Goal: Task Accomplishment & Management: Complete application form

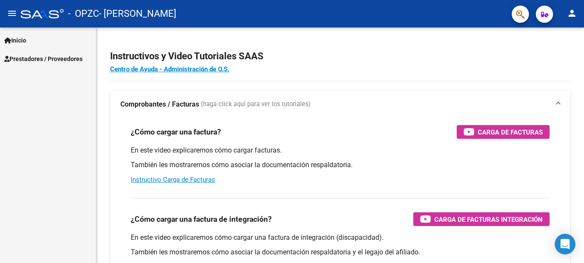
click at [60, 59] on span "Prestadores / Proveedores" at bounding box center [43, 58] width 78 height 9
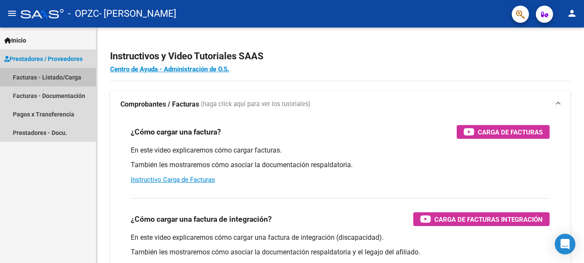
click at [71, 78] on link "Facturas - Listado/Carga" at bounding box center [48, 77] width 96 height 18
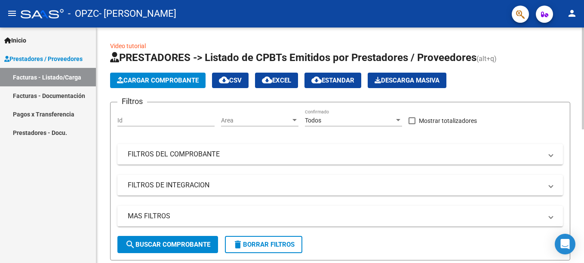
click at [151, 83] on span "Cargar Comprobante" at bounding box center [158, 81] width 82 height 8
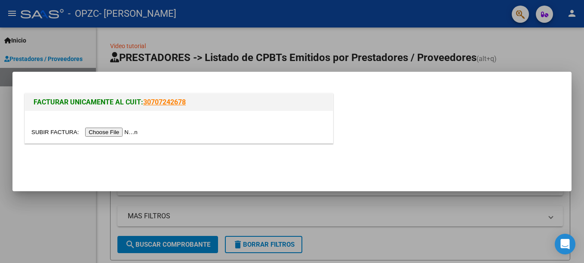
click at [112, 134] on input "file" at bounding box center [85, 132] width 109 height 9
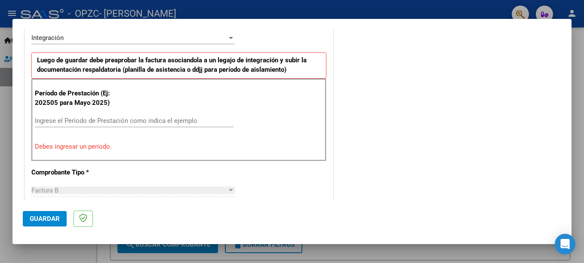
scroll to position [219, 0]
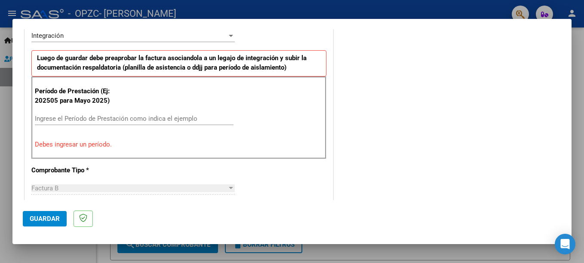
click at [149, 120] on input "Ingrese el Período de Prestación como indica el ejemplo" at bounding box center [134, 119] width 199 height 8
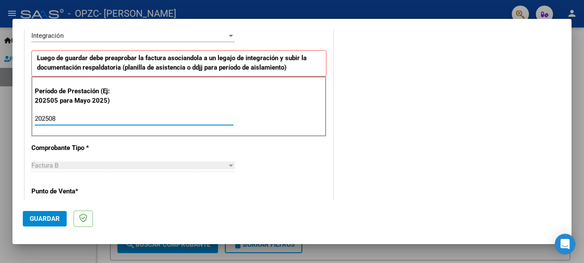
type input "202508"
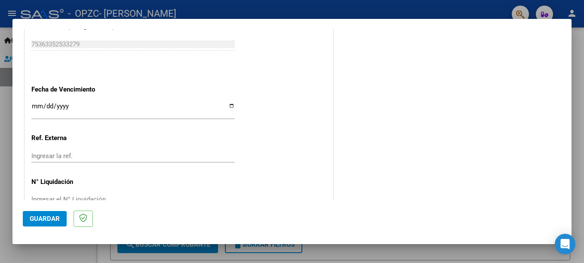
scroll to position [568, 0]
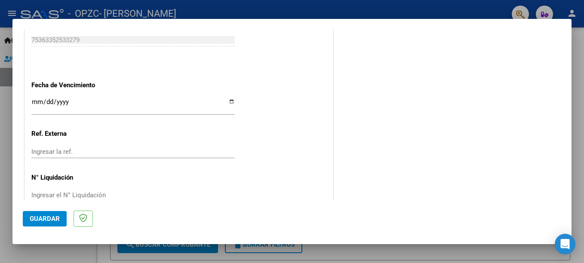
click at [53, 224] on button "Guardar" at bounding box center [45, 218] width 44 height 15
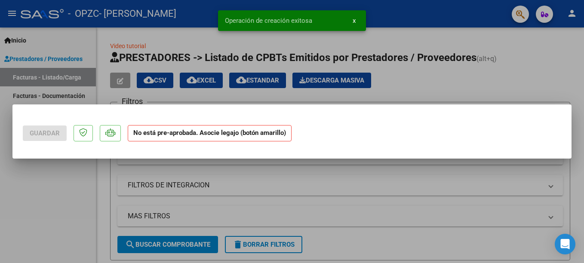
scroll to position [0, 0]
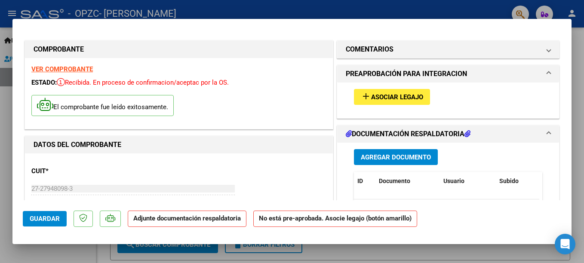
click at [406, 98] on span "Asociar Legajo" at bounding box center [397, 97] width 52 height 8
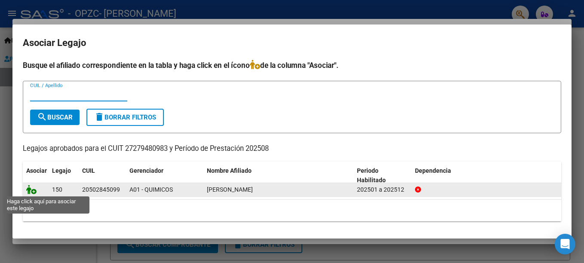
click at [34, 191] on icon at bounding box center [31, 189] width 10 height 9
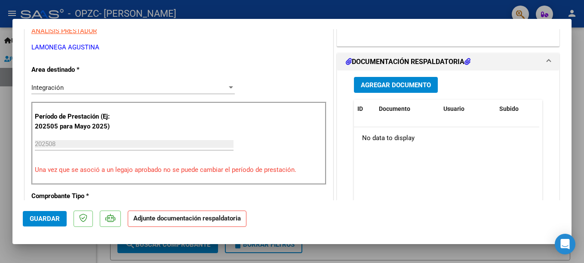
scroll to position [194, 0]
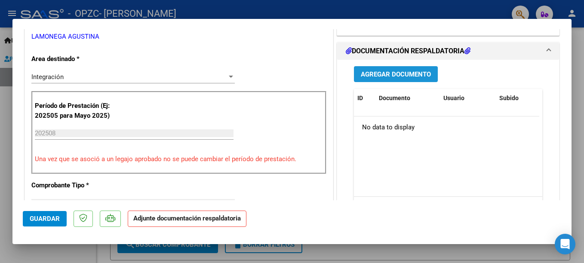
click at [416, 74] on span "Agregar Documento" at bounding box center [396, 75] width 70 height 8
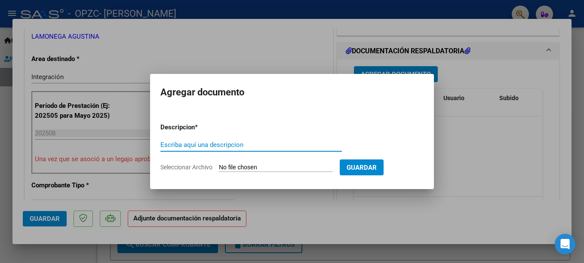
click at [183, 145] on input "Escriba aquí una descripcion" at bounding box center [251, 145] width 182 height 8
type input "i"
type input "Planilla [DATE]"
click at [283, 163] on app-file-uploader "Seleccionar Archivo" at bounding box center [249, 167] width 179 height 8
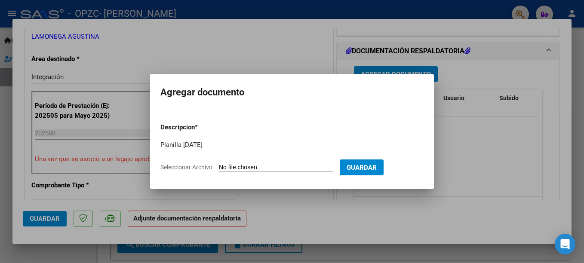
click at [230, 167] on input "Seleccionar Archivo" at bounding box center [276, 168] width 114 height 8
type input "C:\fakepath\planilla [PERSON_NAME][DATE].pdf"
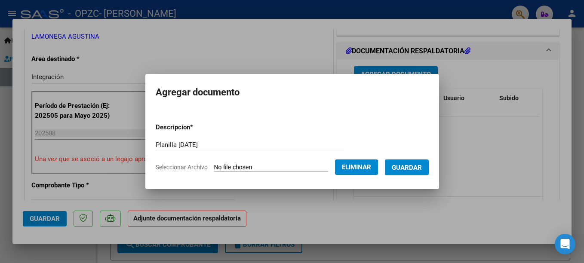
click at [414, 174] on button "Guardar" at bounding box center [407, 168] width 44 height 16
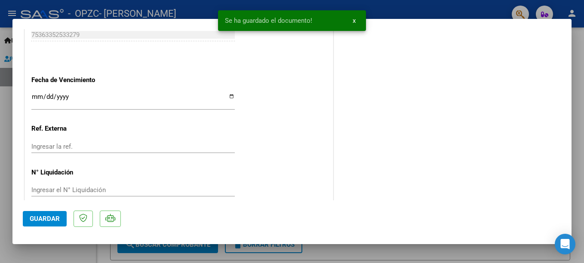
scroll to position [599, 0]
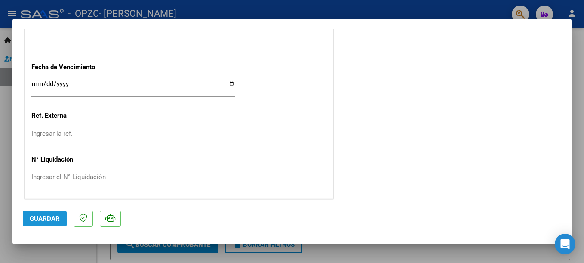
click at [41, 219] on span "Guardar" at bounding box center [45, 219] width 30 height 8
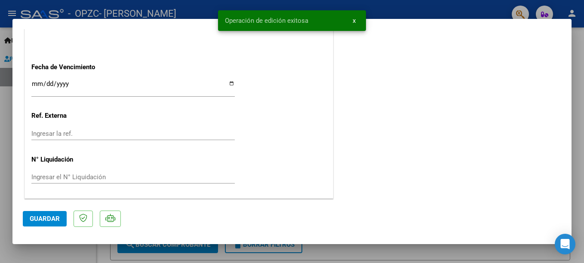
click at [326, 254] on div at bounding box center [292, 131] width 584 height 263
type input "$ 0,00"
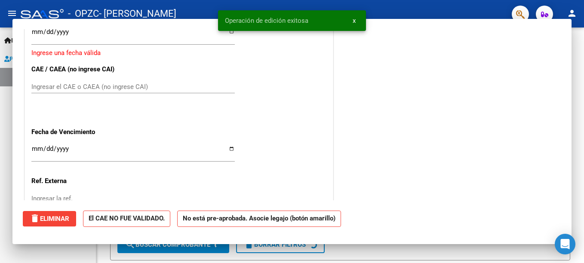
scroll to position [664, 0]
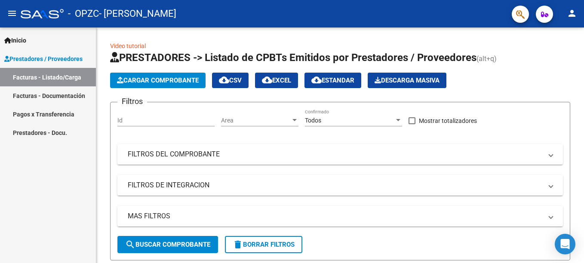
click at [29, 94] on link "Facturas - Documentación" at bounding box center [48, 95] width 96 height 18
